Goal: Task Accomplishment & Management: Manage account settings

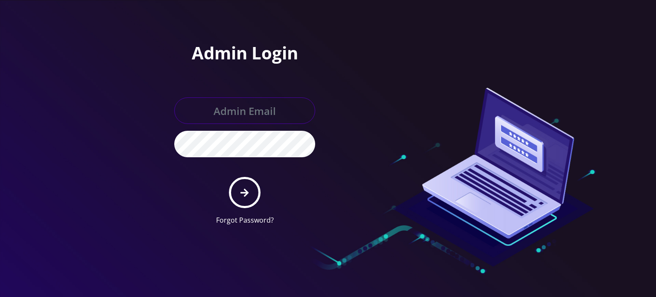
type input "[EMAIL_ADDRESS][DOMAIN_NAME]"
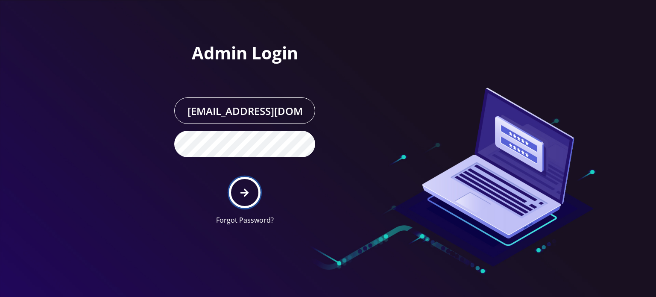
click at [237, 194] on button "submit" at bounding box center [244, 192] width 31 height 31
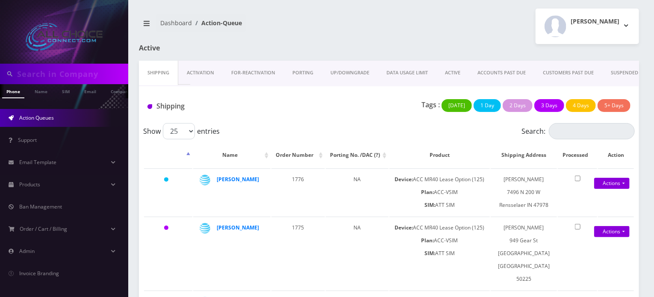
click at [56, 76] on input "text" at bounding box center [71, 74] width 109 height 16
paste input "[PERSON_NAME]"
type input "Jacob Simon"
click at [43, 94] on link "Name" at bounding box center [40, 91] width 21 height 14
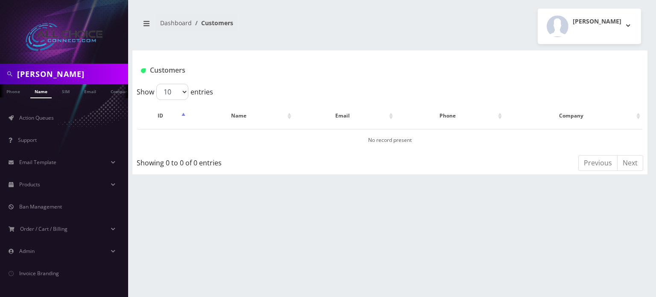
click at [56, 73] on input "Jacob Simon" at bounding box center [71, 74] width 109 height 16
type input "[PERSON_NAME]"
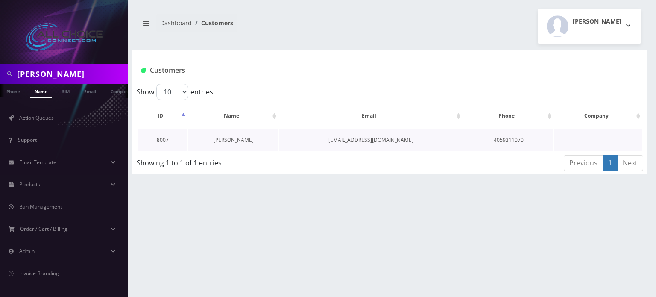
click at [232, 141] on link "Jacob Simon" at bounding box center [234, 139] width 40 height 7
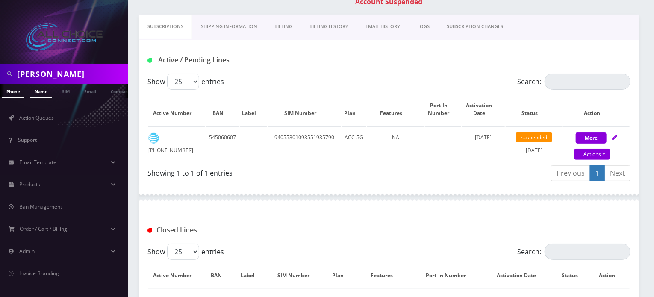
scroll to position [0, 4]
click at [44, 73] on input "Jacob Simon" at bounding box center [71, 74] width 109 height 16
paste input "MR40-A1-00005257"
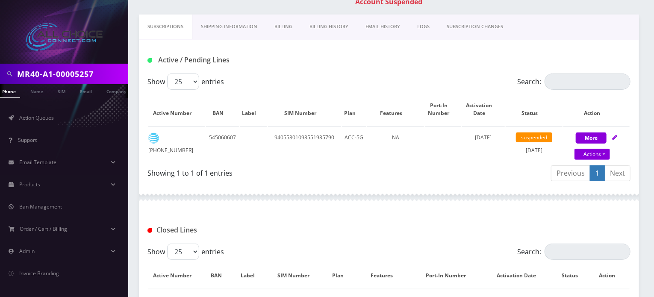
type input "MR40-A1-00005257"
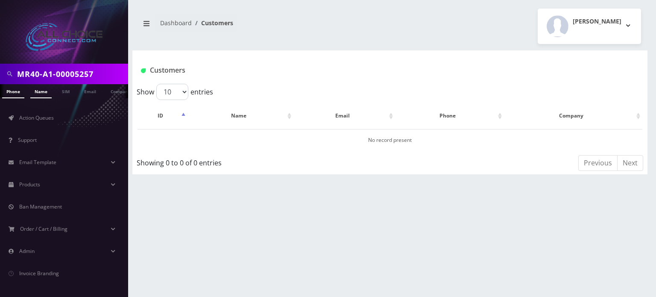
click at [47, 89] on link "Name" at bounding box center [40, 91] width 21 height 14
click at [79, 79] on input "MR40-A1-00005257" at bounding box center [71, 74] width 109 height 16
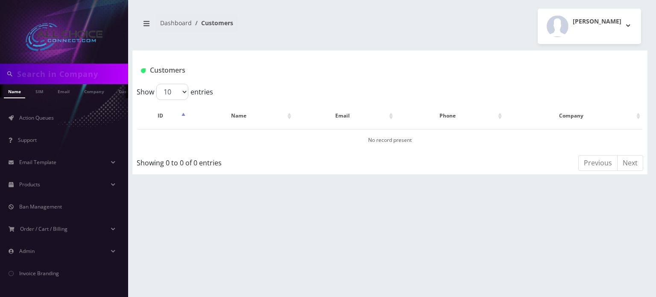
click at [69, 73] on input "text" at bounding box center [71, 74] width 109 height 16
click at [227, 26] on li "Customers" at bounding box center [212, 22] width 41 height 9
click at [221, 22] on li "Customers" at bounding box center [212, 22] width 41 height 9
click at [221, 15] on ol "Dashboard Customers" at bounding box center [197, 23] width 82 height 18
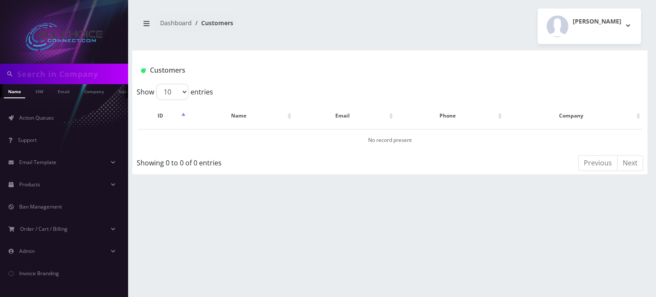
click at [220, 22] on li "Customers" at bounding box center [212, 22] width 41 height 9
drag, startPoint x: 221, startPoint y: 35, endPoint x: 221, endPoint y: 22, distance: 13.7
click at [221, 33] on nav "Dashboard Customers" at bounding box center [261, 26] width 245 height 24
click at [221, 21] on li "Customers" at bounding box center [212, 22] width 41 height 9
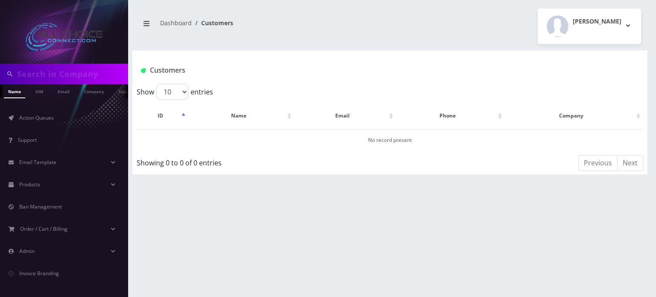
click at [221, 21] on li "Customers" at bounding box center [212, 22] width 41 height 9
drag, startPoint x: 223, startPoint y: 32, endPoint x: 220, endPoint y: 21, distance: 12.2
click at [222, 30] on nav "Dashboard Customers" at bounding box center [261, 26] width 245 height 24
click at [220, 20] on li "Customers" at bounding box center [212, 22] width 41 height 9
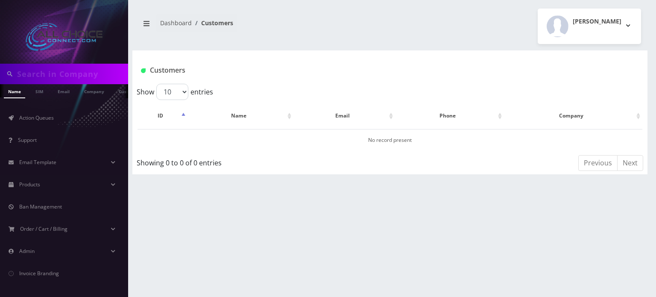
click at [222, 11] on div "Dashboard Customers Rob W Logout" at bounding box center [389, 26] width 515 height 35
click at [219, 22] on li "Customers" at bounding box center [212, 22] width 41 height 9
click at [219, 10] on div "Dashboard Customers Rob W Logout" at bounding box center [389, 26] width 515 height 35
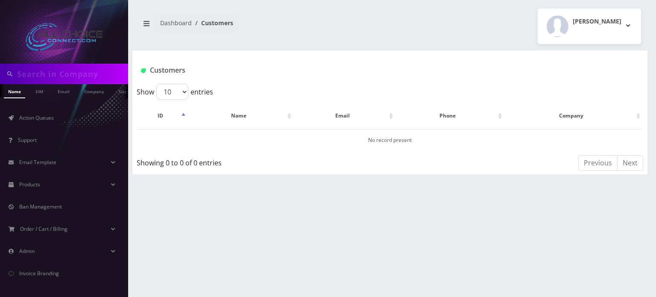
click at [219, 25] on li "Customers" at bounding box center [212, 22] width 41 height 9
click at [233, 35] on nav "Dashboard Customers" at bounding box center [261, 26] width 245 height 24
drag, startPoint x: 617, startPoint y: 24, endPoint x: 606, endPoint y: 29, distance: 11.5
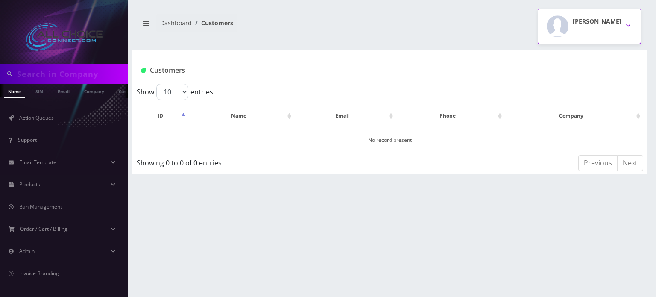
click at [616, 24] on h2 "Rob W" at bounding box center [597, 21] width 49 height 7
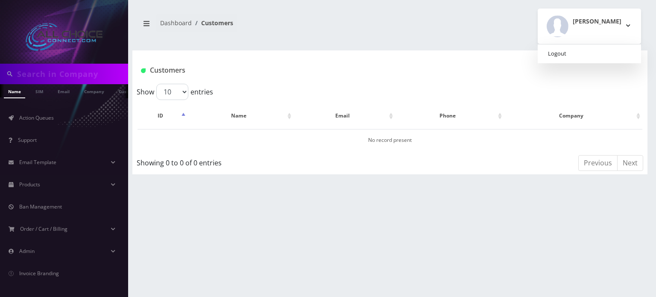
click at [582, 55] on link "Logout" at bounding box center [589, 54] width 103 height 12
